Goal: Unclear

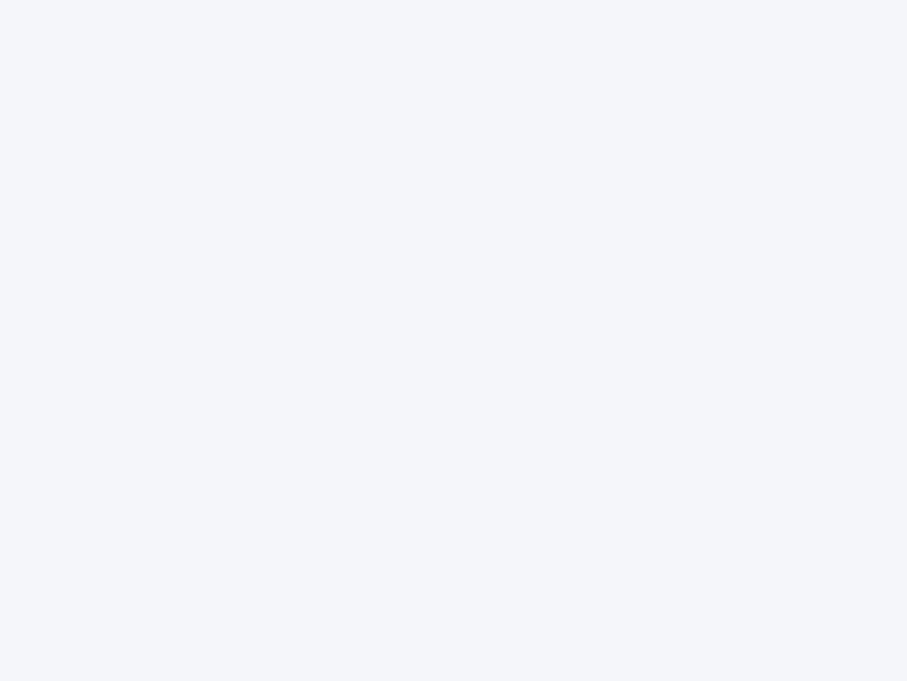
click at [454, 340] on div at bounding box center [453, 340] width 907 height 681
